Goal: Task Accomplishment & Management: Use online tool/utility

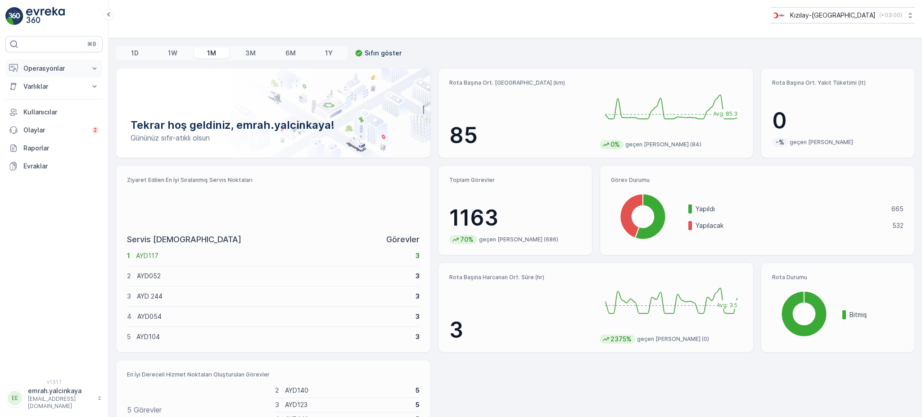
click at [58, 67] on p "Operasyonlar" at bounding box center [53, 68] width 61 height 9
click at [68, 106] on p "Rotalar & Görevler" at bounding box center [51, 108] width 56 height 9
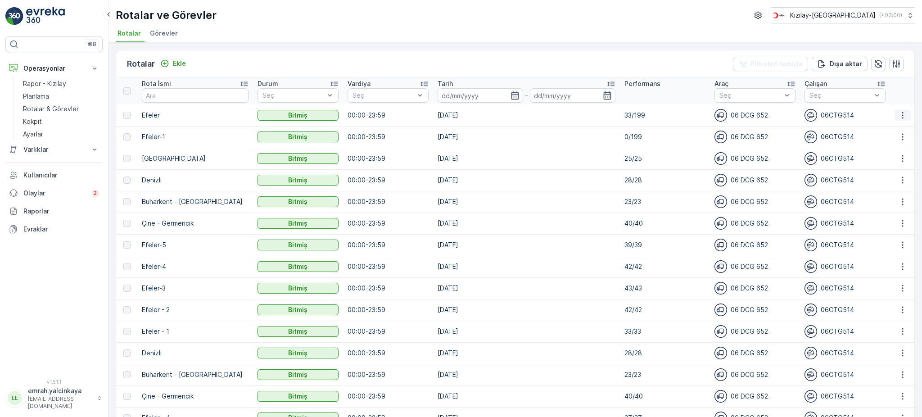
click at [902, 114] on icon "button" at bounding box center [902, 115] width 1 height 7
click at [906, 143] on span "Rota Takibini Görüntüle" at bounding box center [882, 140] width 71 height 9
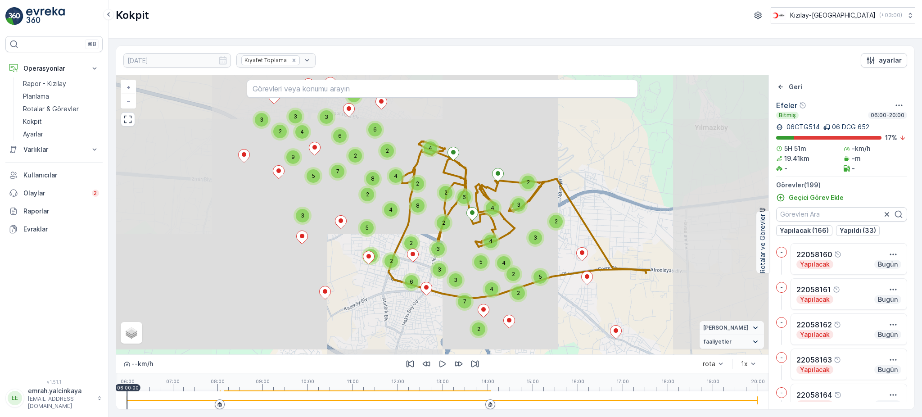
click at [476, 402] on div at bounding box center [442, 400] width 631 height 18
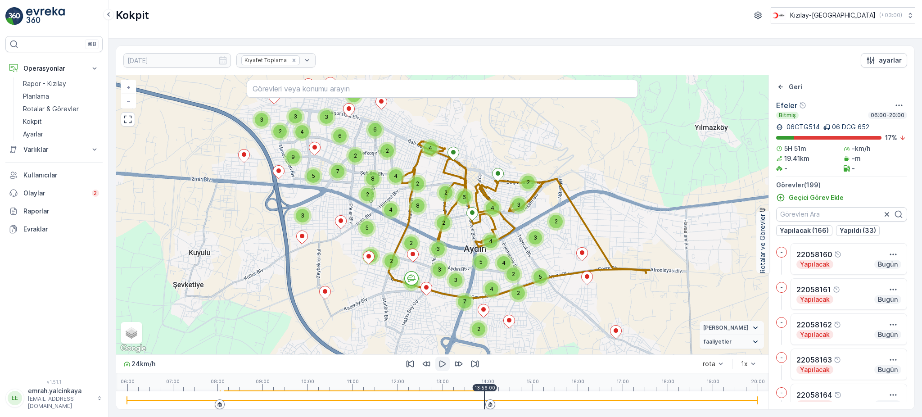
click at [440, 365] on icon "button" at bounding box center [442, 363] width 9 height 9
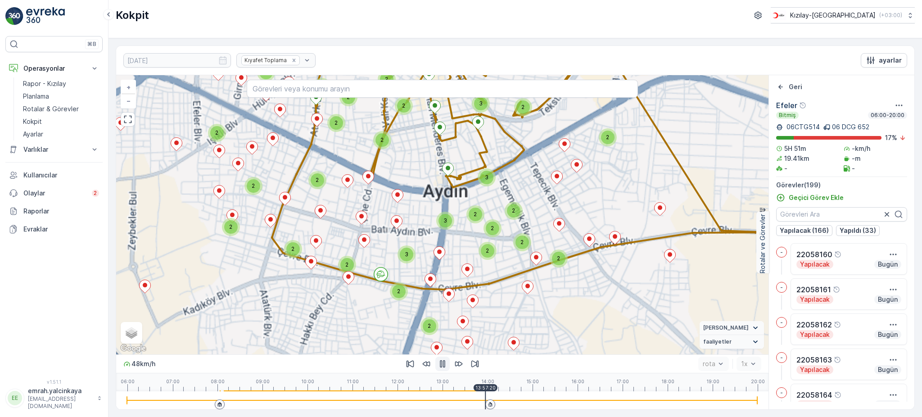
drag, startPoint x: 577, startPoint y: 308, endPoint x: 568, endPoint y: 293, distance: 18.0
click at [568, 293] on div "2 2 2 2 2 2 2 2 2 2 2 2 2 2 2 2 3 2 2 2 2 2 2 3 2 2 2 2 3 2 2 3 2 2 3 2 2 3 2 2…" at bounding box center [442, 214] width 653 height 279
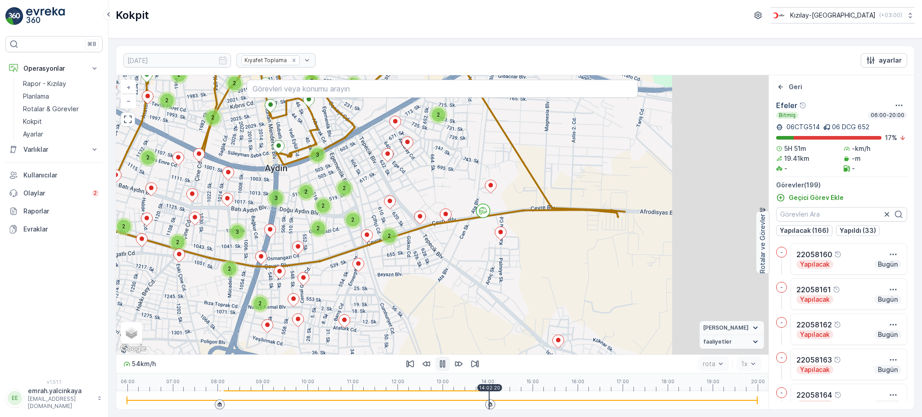
drag, startPoint x: 662, startPoint y: 301, endPoint x: 395, endPoint y: 271, distance: 268.3
click at [395, 271] on div "2 2 2 2 2 2 2 2 2 2 2 2 2 2 2 2 3 2 2 2 2 2 2 3 2 2 2 2 3 2 2 3 2 2 3 2 2 3 2 2…" at bounding box center [442, 214] width 653 height 279
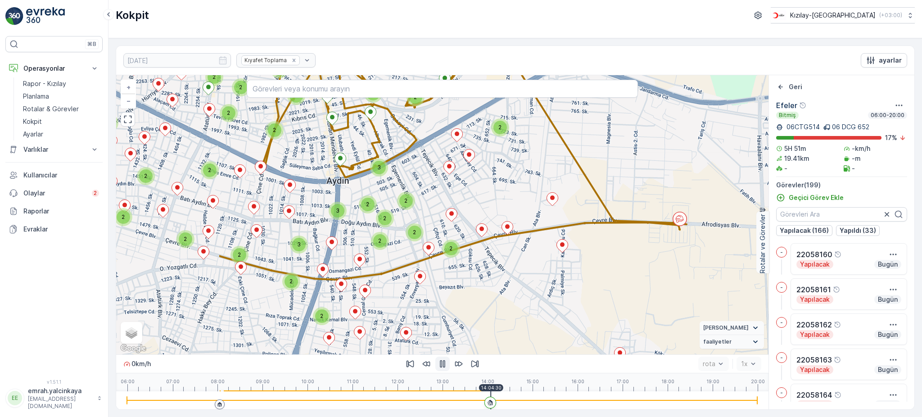
drag, startPoint x: 494, startPoint y: 235, endPoint x: 662, endPoint y: 258, distance: 170.0
click at [662, 258] on div "2 2 2 2 2 2 2 2 2 2 2 2 2 2 2 2 3 2 2 2 2 2 2 3 2 2 2 2 3 2 2 3 2 2 3 2 2 3 2 2…" at bounding box center [442, 214] width 653 height 279
click at [304, 402] on div at bounding box center [442, 400] width 631 height 18
click at [315, 401] on div at bounding box center [442, 400] width 631 height 18
click at [327, 401] on div at bounding box center [442, 400] width 631 height 1
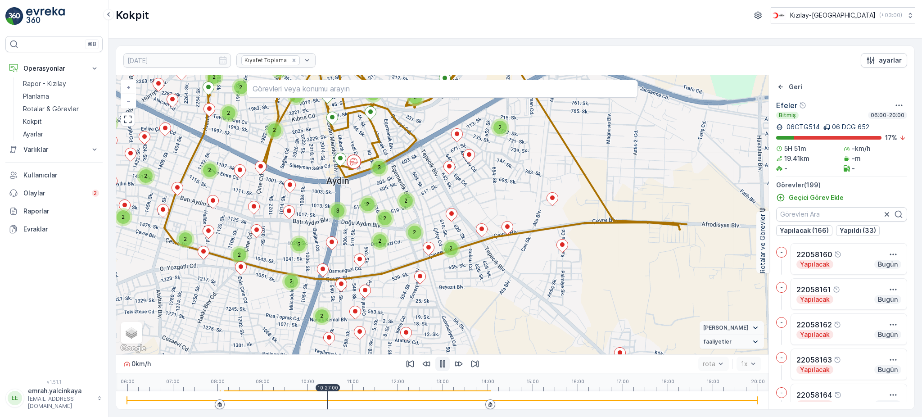
click at [339, 403] on div at bounding box center [442, 400] width 631 height 18
click at [351, 402] on div at bounding box center [442, 400] width 631 height 18
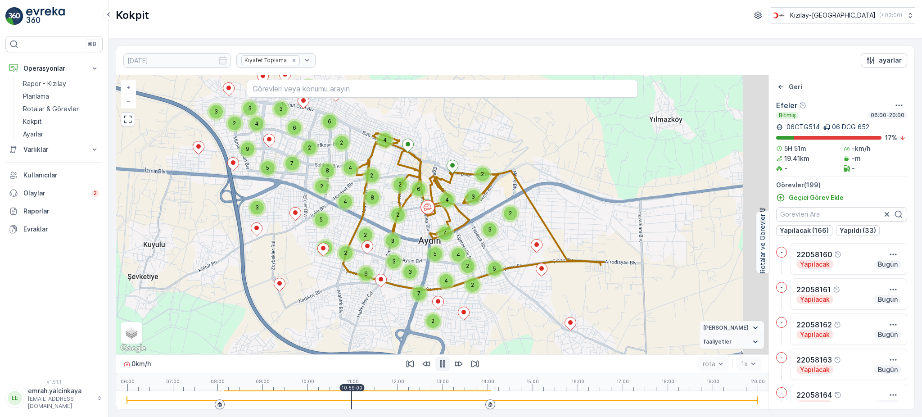
drag, startPoint x: 473, startPoint y: 219, endPoint x: 495, endPoint y: 240, distance: 30.3
click at [495, 240] on div "2 3 5 3 2 3 3 4 7 9 5 2 2 3 4 2 7 4 2 2 4 6 2 4 8 4 4 5 3 2 2 6 2 4 8 2 2 6 3 5…" at bounding box center [442, 214] width 653 height 279
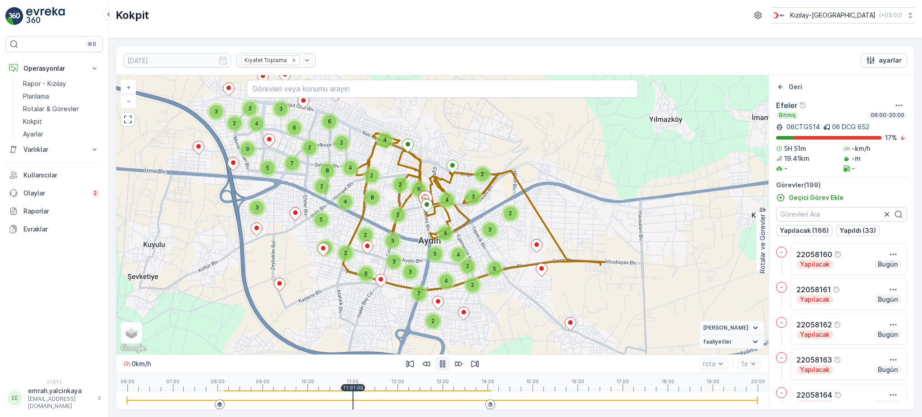
click at [369, 400] on div at bounding box center [442, 400] width 631 height 1
click at [385, 403] on div at bounding box center [442, 400] width 631 height 18
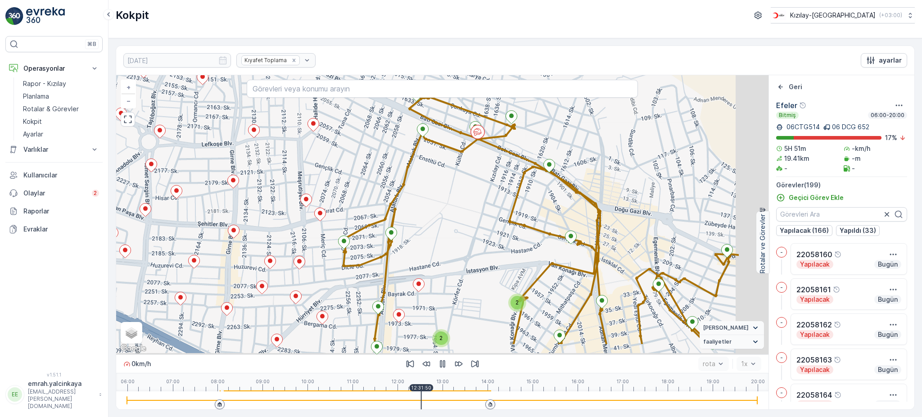
drag, startPoint x: 687, startPoint y: 190, endPoint x: 596, endPoint y: 155, distance: 97.3
click at [592, 151] on div "2 2 2 + − Uydu Yol haritası Arazi Karışık Leaflet Klavye kısayolları Harita Ver…" at bounding box center [442, 214] width 653 height 279
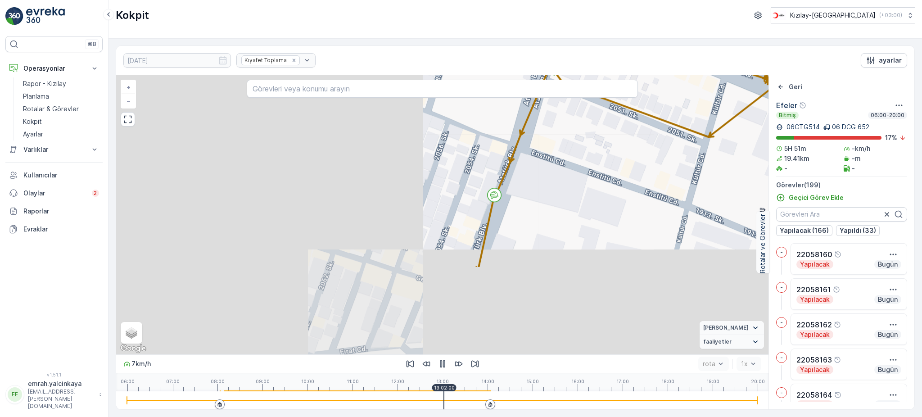
drag, startPoint x: 387, startPoint y: 259, endPoint x: 719, endPoint y: 144, distance: 351.3
click at [719, 144] on div "2 + − Uydu Yol haritası Arazi Karışık Leaflet Klavye kısayolları Harita Veriler…" at bounding box center [442, 214] width 653 height 279
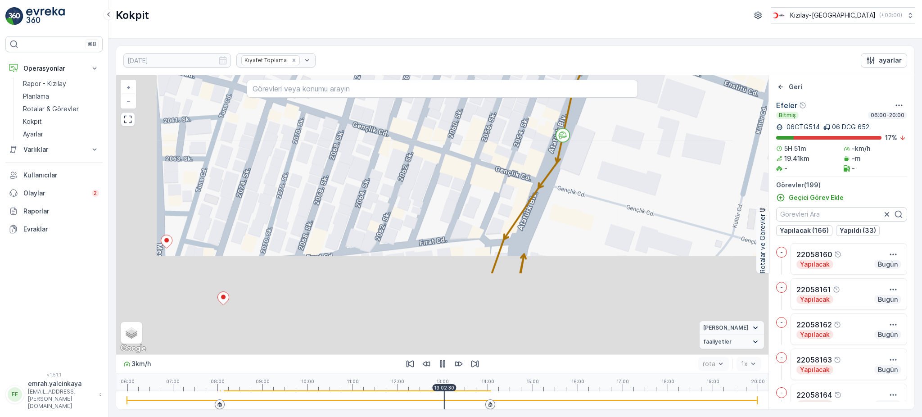
drag, startPoint x: 623, startPoint y: 264, endPoint x: 671, endPoint y: 193, distance: 85.7
click at [711, 145] on div "2 + − Uydu Yol haritası Arazi Karışık Leaflet Klavye kısayolları Harita Veriler…" at bounding box center [442, 214] width 653 height 279
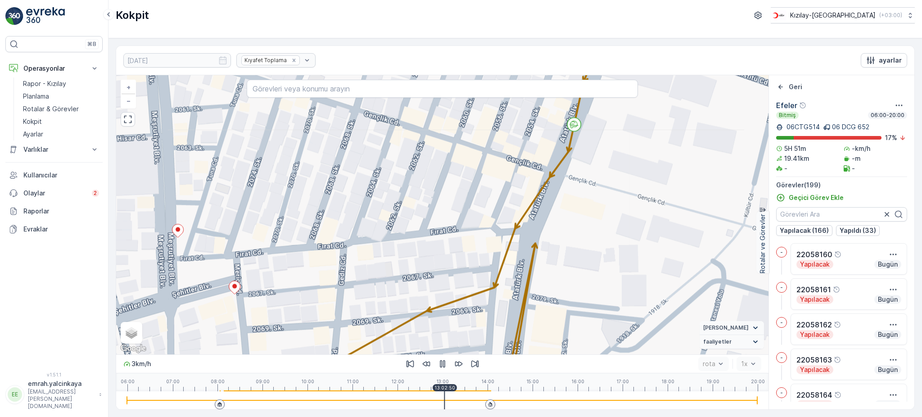
drag, startPoint x: 619, startPoint y: 266, endPoint x: 617, endPoint y: 162, distance: 104.0
click at [617, 162] on div "2 + − Uydu Yol haritası Arazi Karışık Leaflet Klavye kısayolları Harita Veriler…" at bounding box center [442, 214] width 653 height 279
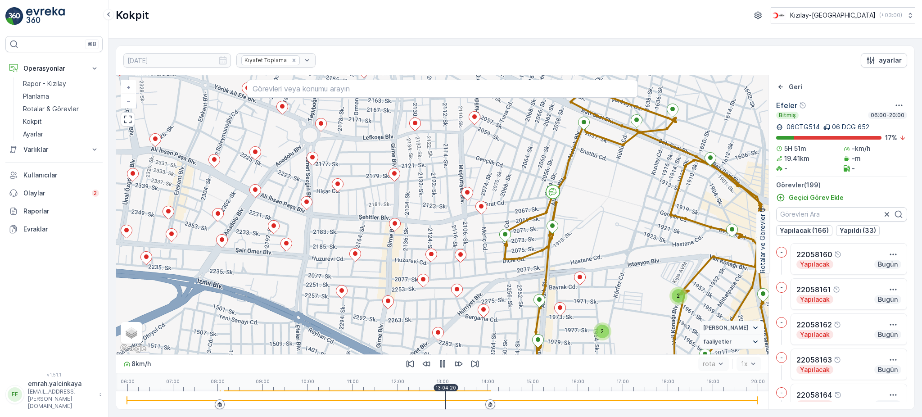
drag, startPoint x: 663, startPoint y: 217, endPoint x: 621, endPoint y: 193, distance: 49.0
click at [592, 173] on div "2 2 2 + − Uydu Yol haritası Arazi Karışık Leaflet Klavye kısayolları Harita Ver…" at bounding box center [442, 214] width 653 height 279
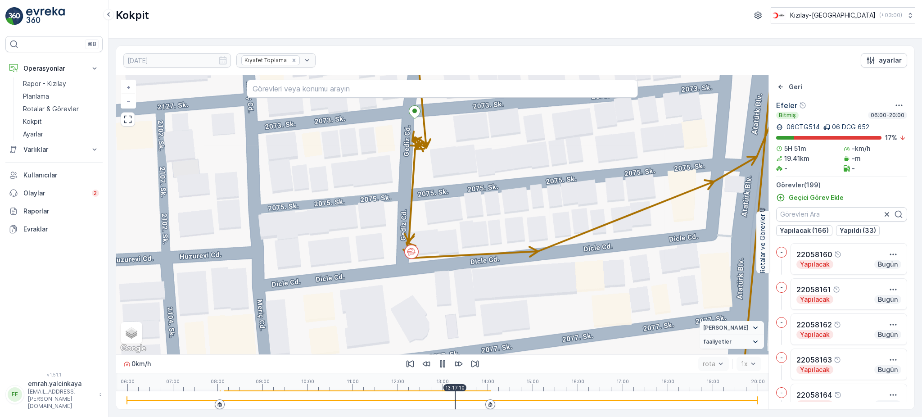
drag, startPoint x: 475, startPoint y: 223, endPoint x: 462, endPoint y: 382, distance: 159.9
click at [493, 208] on div "+ − Uydu Yol haritası Arazi Karışık Leaflet Klavye kısayolları Harita Verileri …" at bounding box center [442, 214] width 653 height 279
drag, startPoint x: 458, startPoint y: 391, endPoint x: 447, endPoint y: 392, distance: 10.4
click at [447, 392] on div at bounding box center [442, 400] width 631 height 18
click at [458, 403] on div at bounding box center [442, 400] width 631 height 18
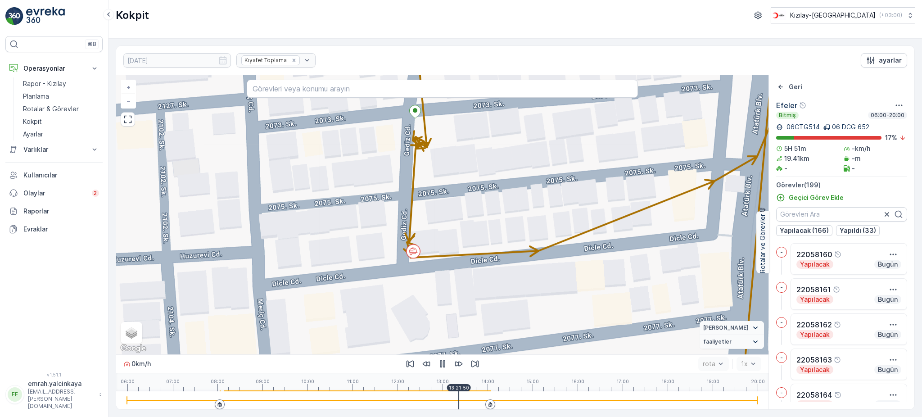
click at [466, 403] on div at bounding box center [442, 400] width 631 height 18
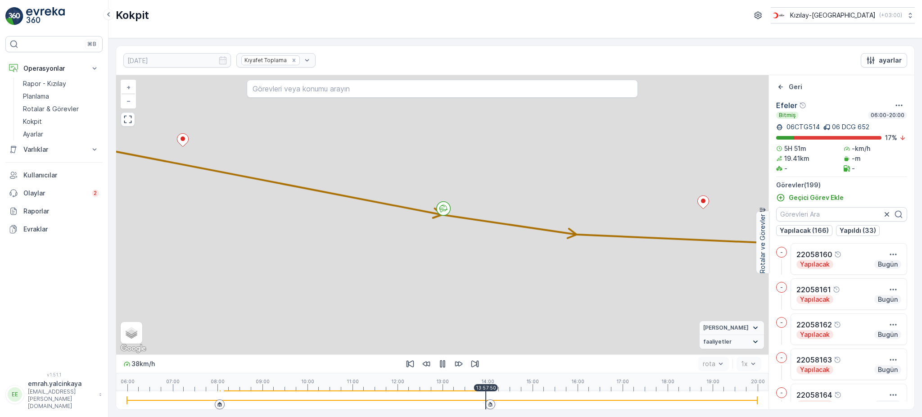
click at [487, 386] on p "13:57:50" at bounding box center [486, 387] width 20 height 5
